Goal: Transaction & Acquisition: Book appointment/travel/reservation

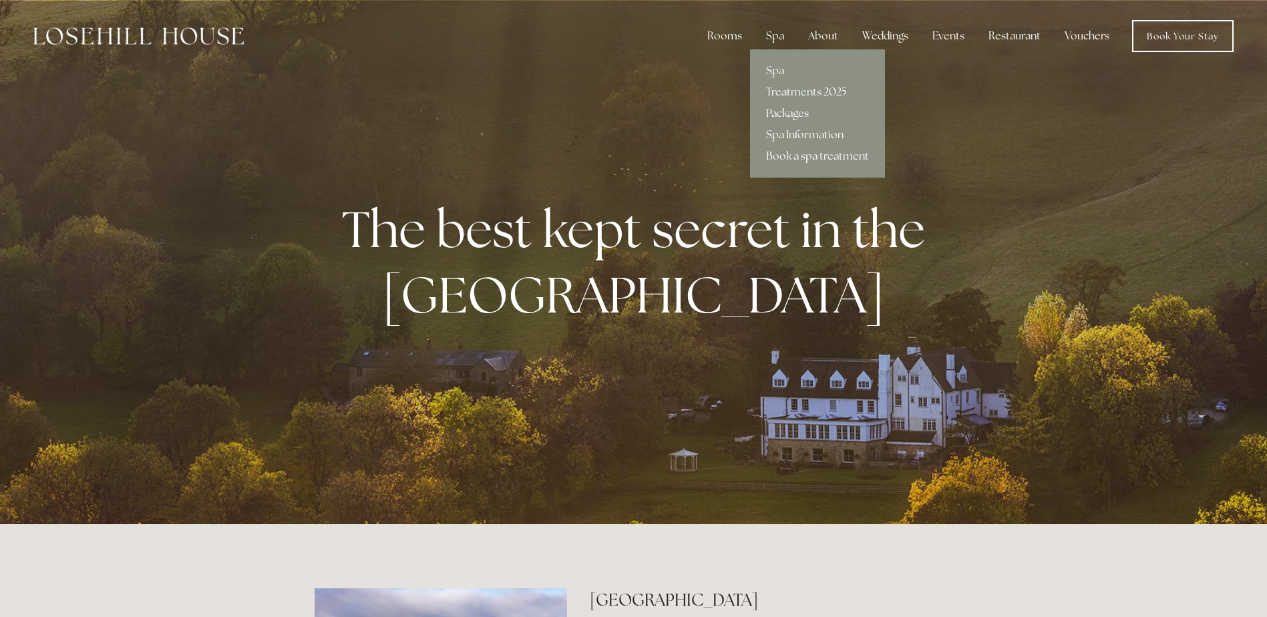
click at [799, 112] on link "Packages" at bounding box center [817, 113] width 135 height 21
click at [787, 108] on link "Packages" at bounding box center [817, 113] width 135 height 21
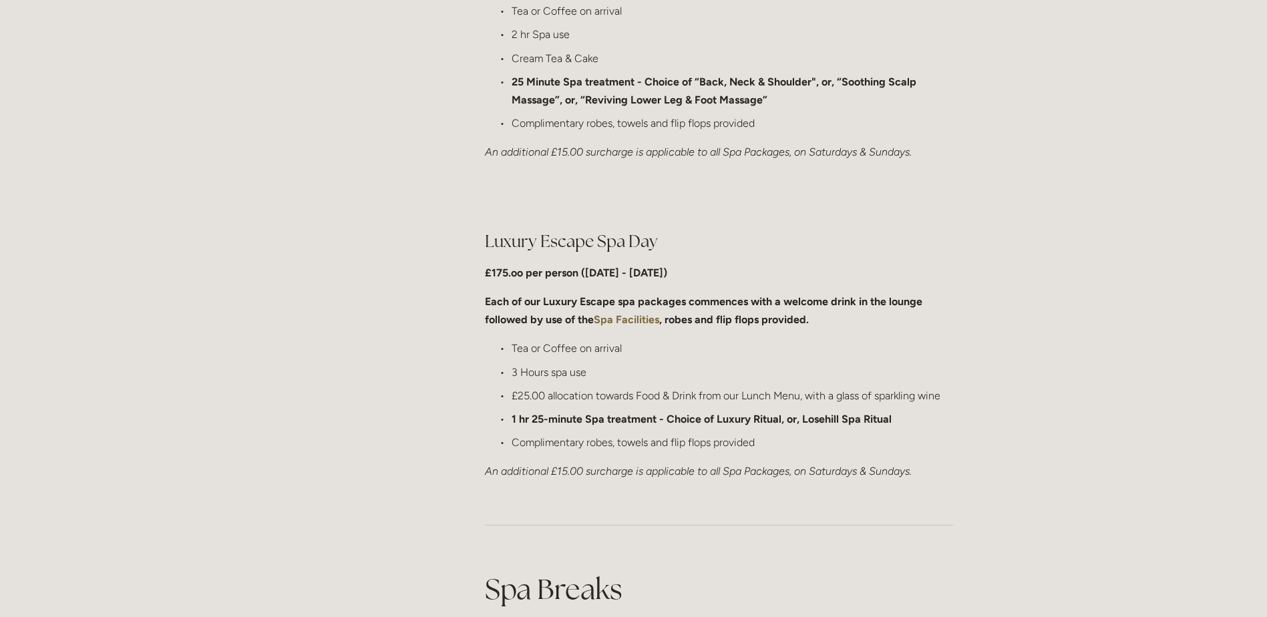
scroll to position [1269, 0]
